Goal: Go to known website: Access a specific website the user already knows

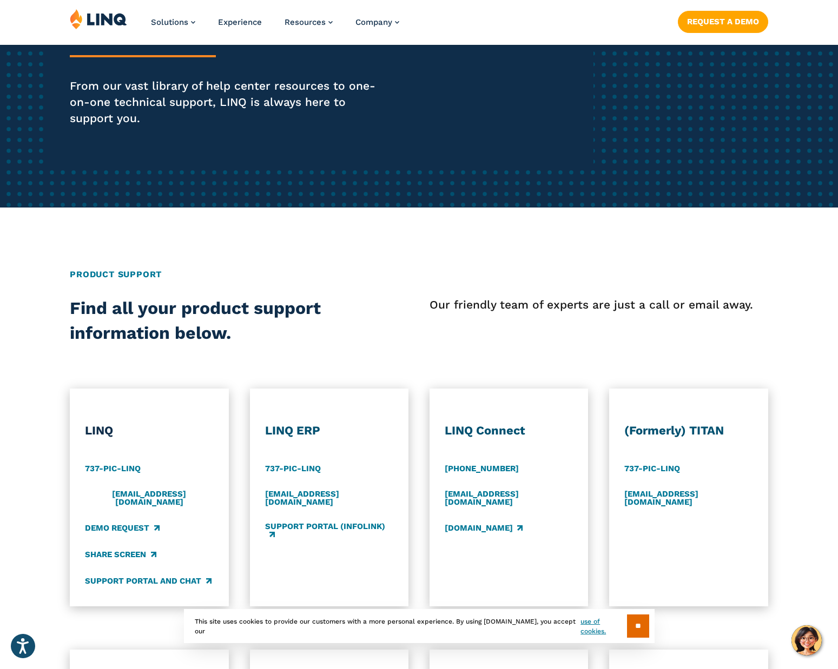
scroll to position [279, 0]
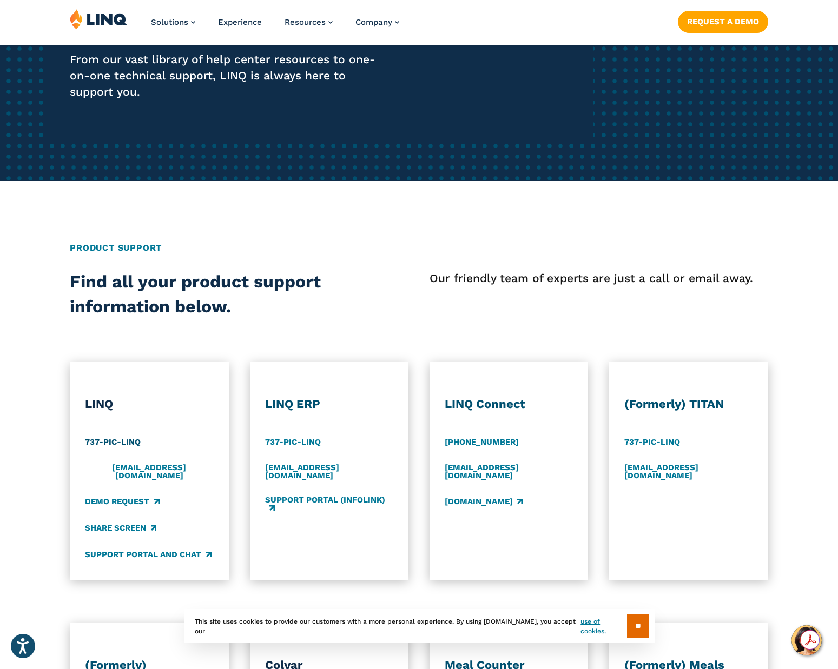
click at [111, 442] on link "737-PIC-LINQ" at bounding box center [113, 443] width 56 height 12
click at [115, 19] on img at bounding box center [98, 19] width 57 height 21
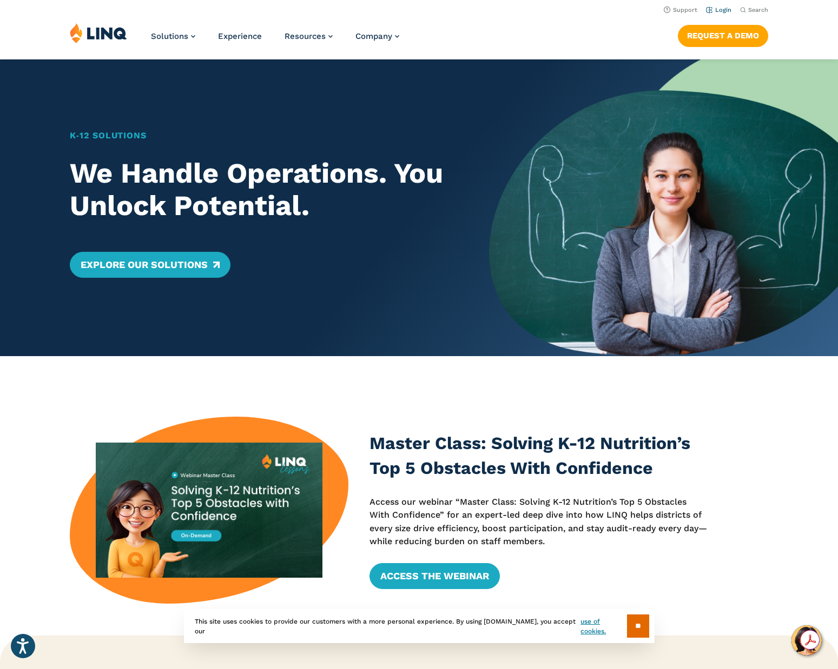
click at [723, 10] on link "Login" at bounding box center [718, 9] width 25 height 7
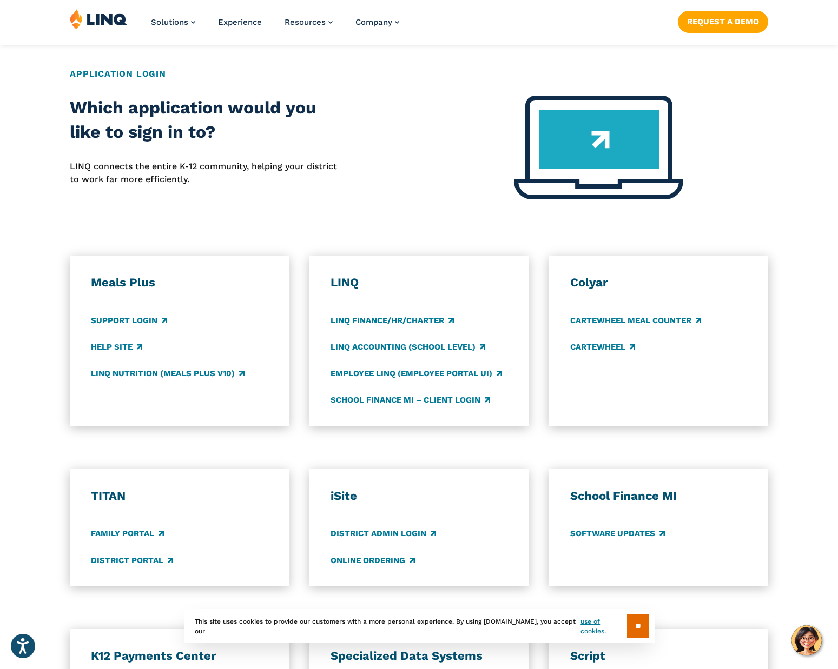
scroll to position [401, 0]
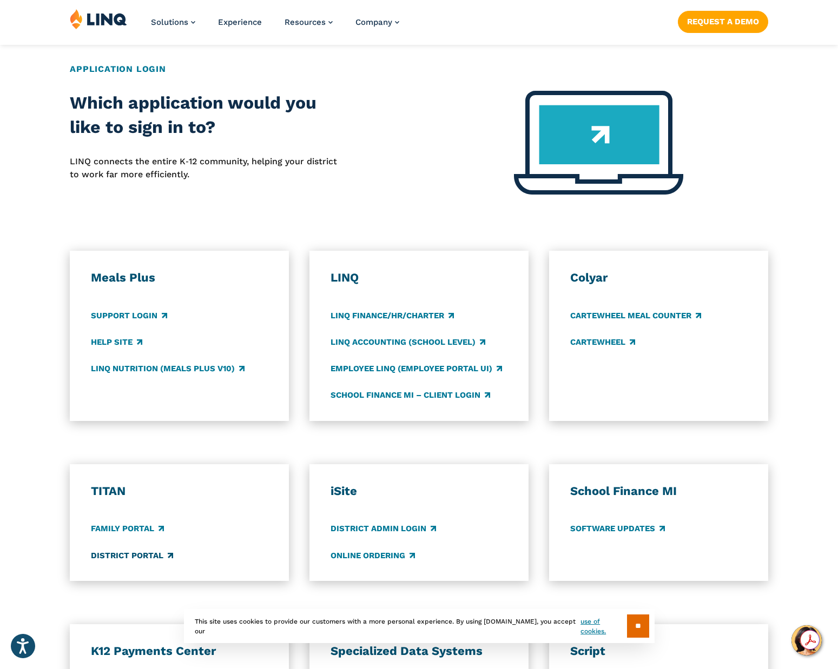
click at [126, 554] on link "District Portal" at bounding box center [132, 556] width 82 height 12
